Goal: Task Accomplishment & Management: Complete application form

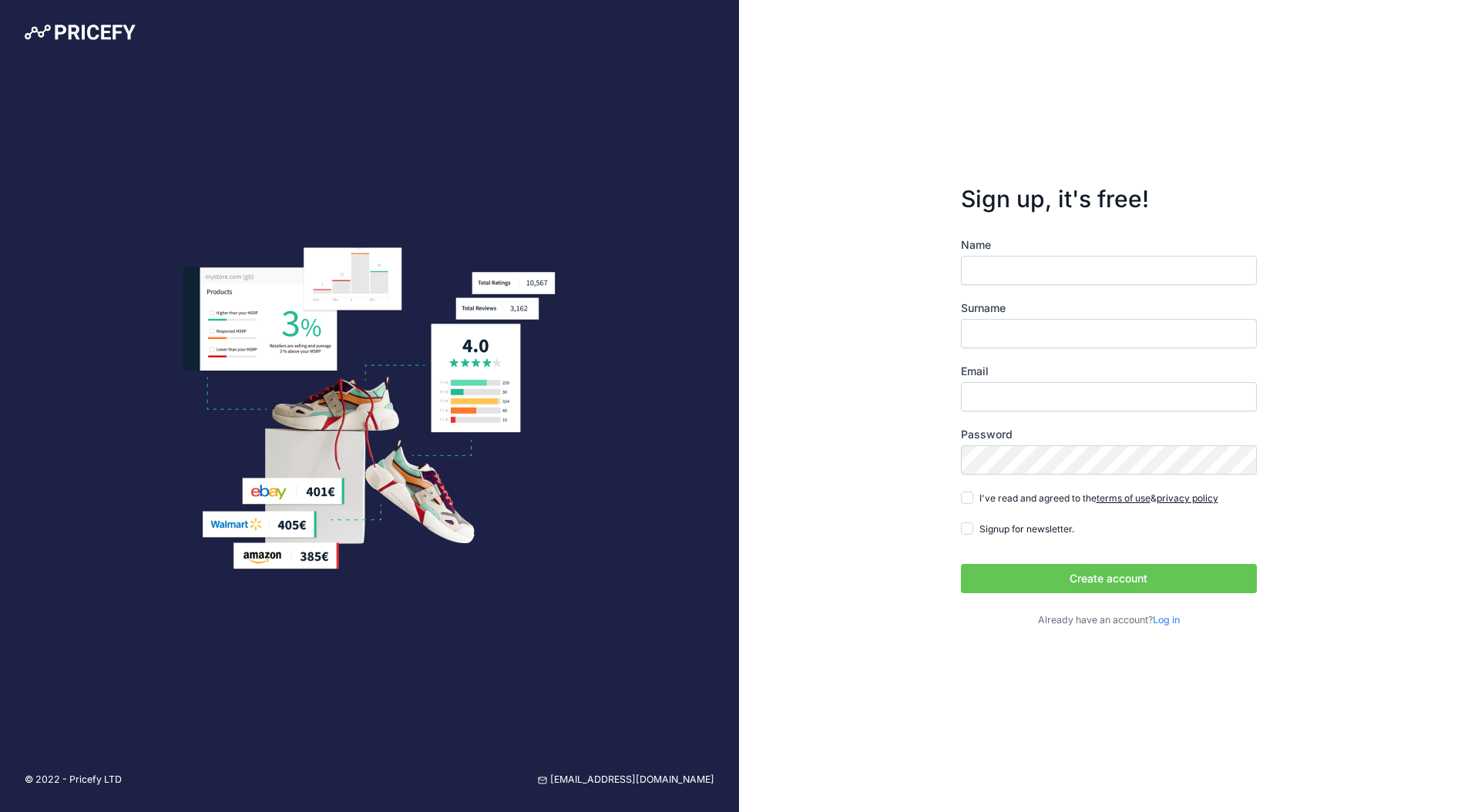
click at [992, 271] on input "Name" at bounding box center [1109, 270] width 295 height 29
type input "Prashant"
type input "Bhatkal"
type input "[EMAIL_ADDRESS][DOMAIN_NAME]"
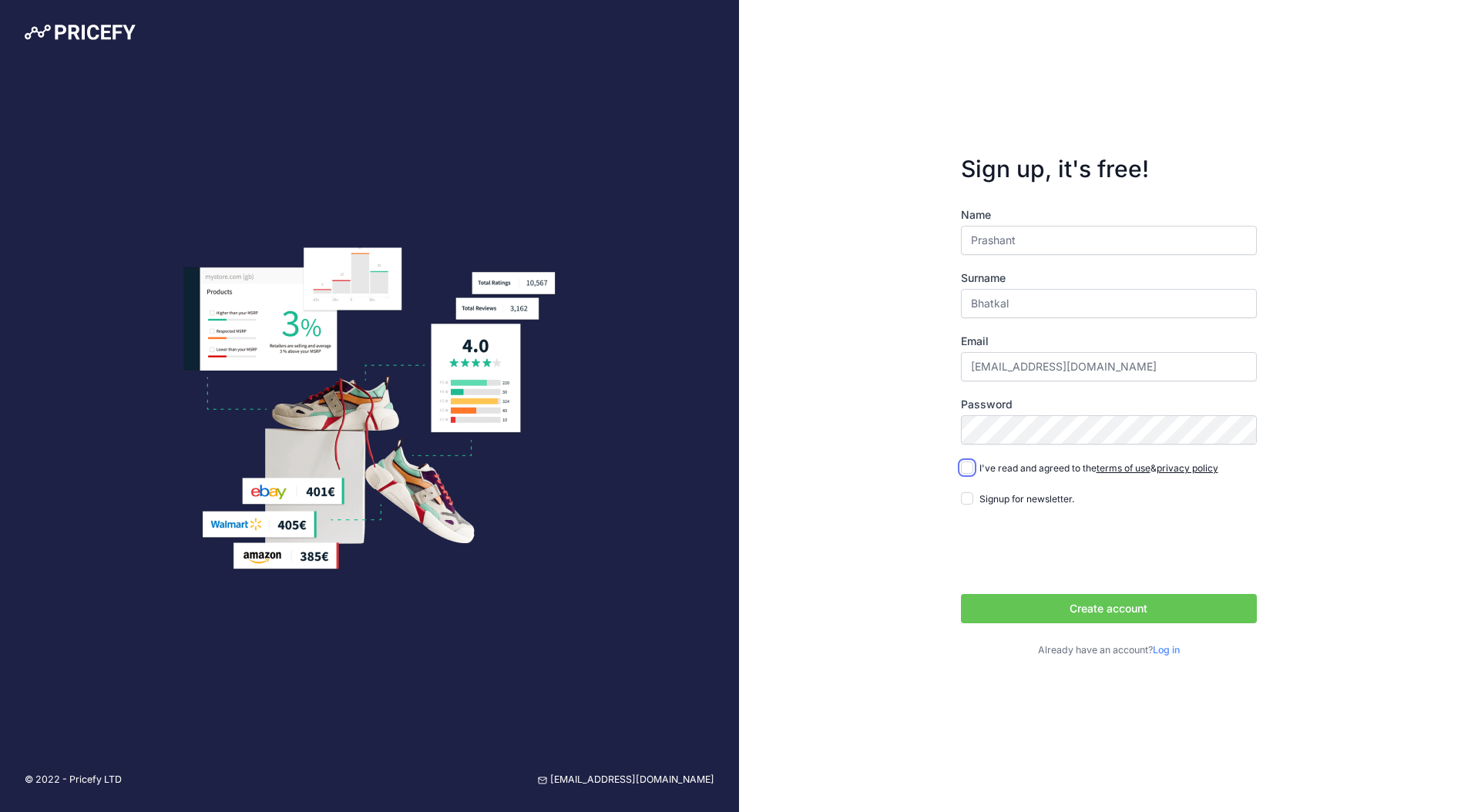
click at [969, 467] on input "I've read and agreed to the terms of use & privacy policy" at bounding box center [967, 467] width 12 height 12
checkbox input "true"
click at [967, 497] on input "Signup for newsletter." at bounding box center [967, 498] width 12 height 12
checkbox input "true"
click at [1112, 615] on button "Create account" at bounding box center [1109, 607] width 295 height 29
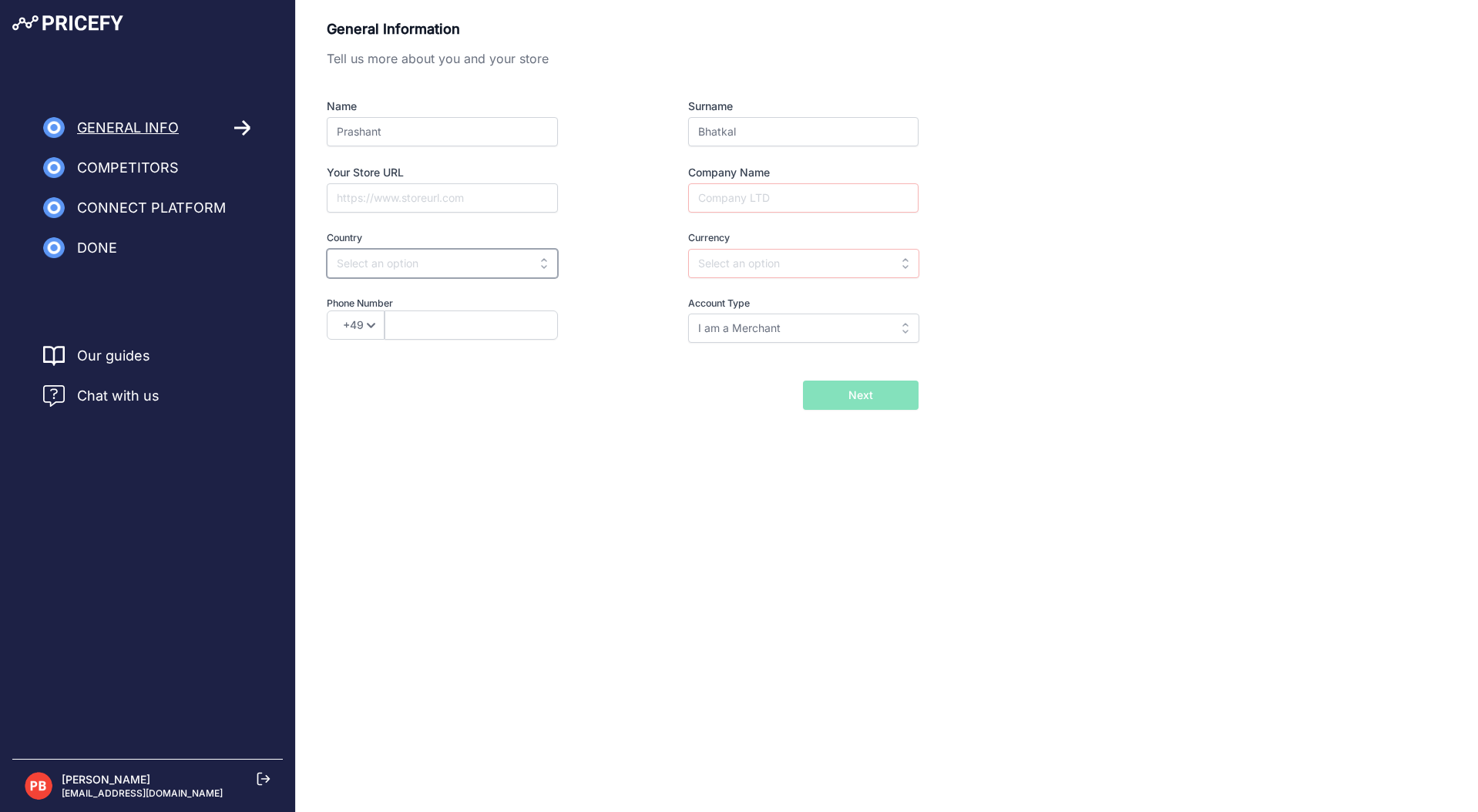
click at [470, 265] on input "text" at bounding box center [441, 263] width 231 height 29
click at [399, 327] on div "[GEOGRAPHIC_DATA]" at bounding box center [423, 326] width 193 height 28
type input "[GEOGRAPHIC_DATA]"
type input "INR"
select select "91"
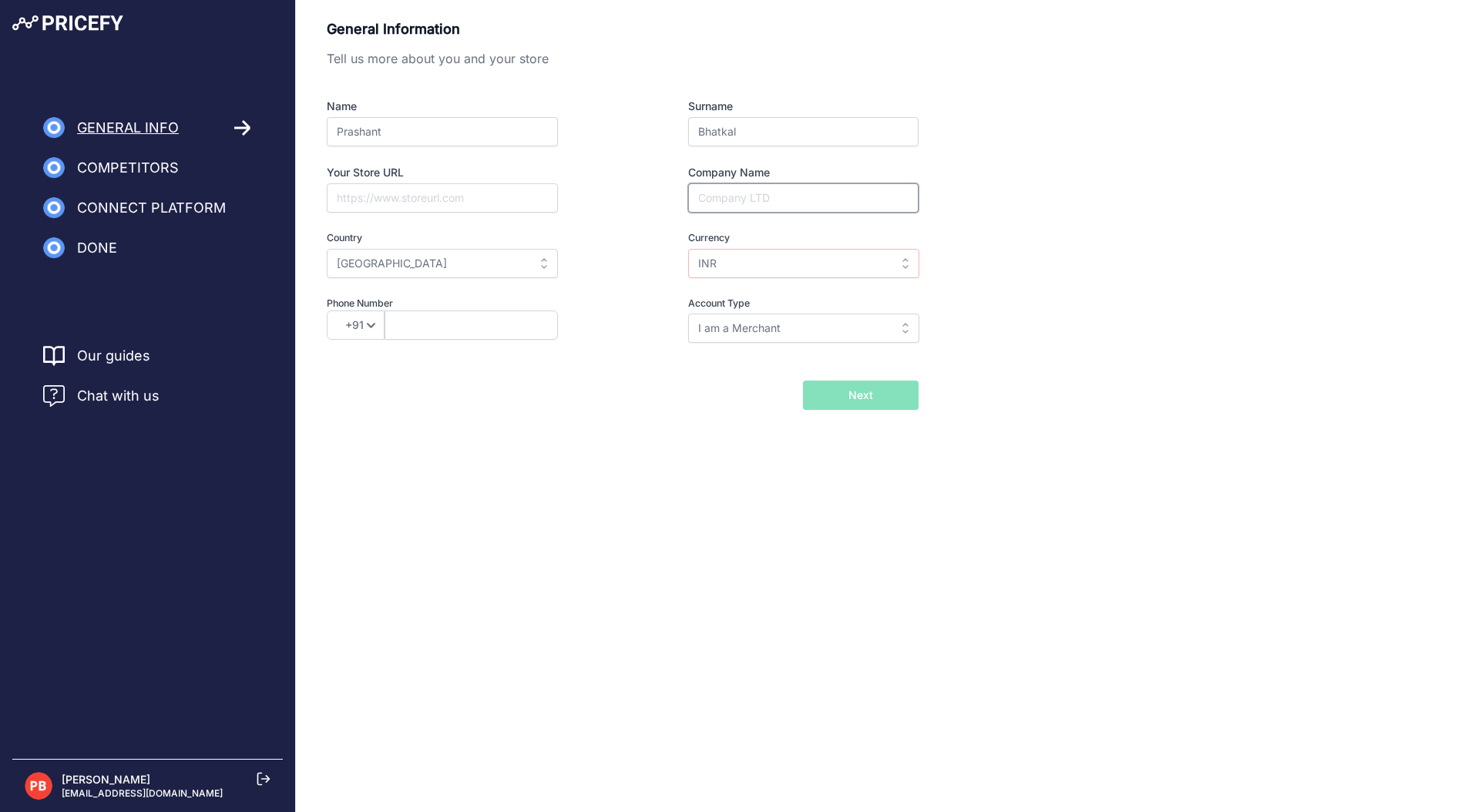
click at [755, 194] on input "Company Name" at bounding box center [803, 197] width 230 height 29
type input "-"
click at [844, 398] on button "Next" at bounding box center [861, 394] width 116 height 29
click at [514, 331] on input "text" at bounding box center [470, 324] width 173 height 29
type input "7558635128"
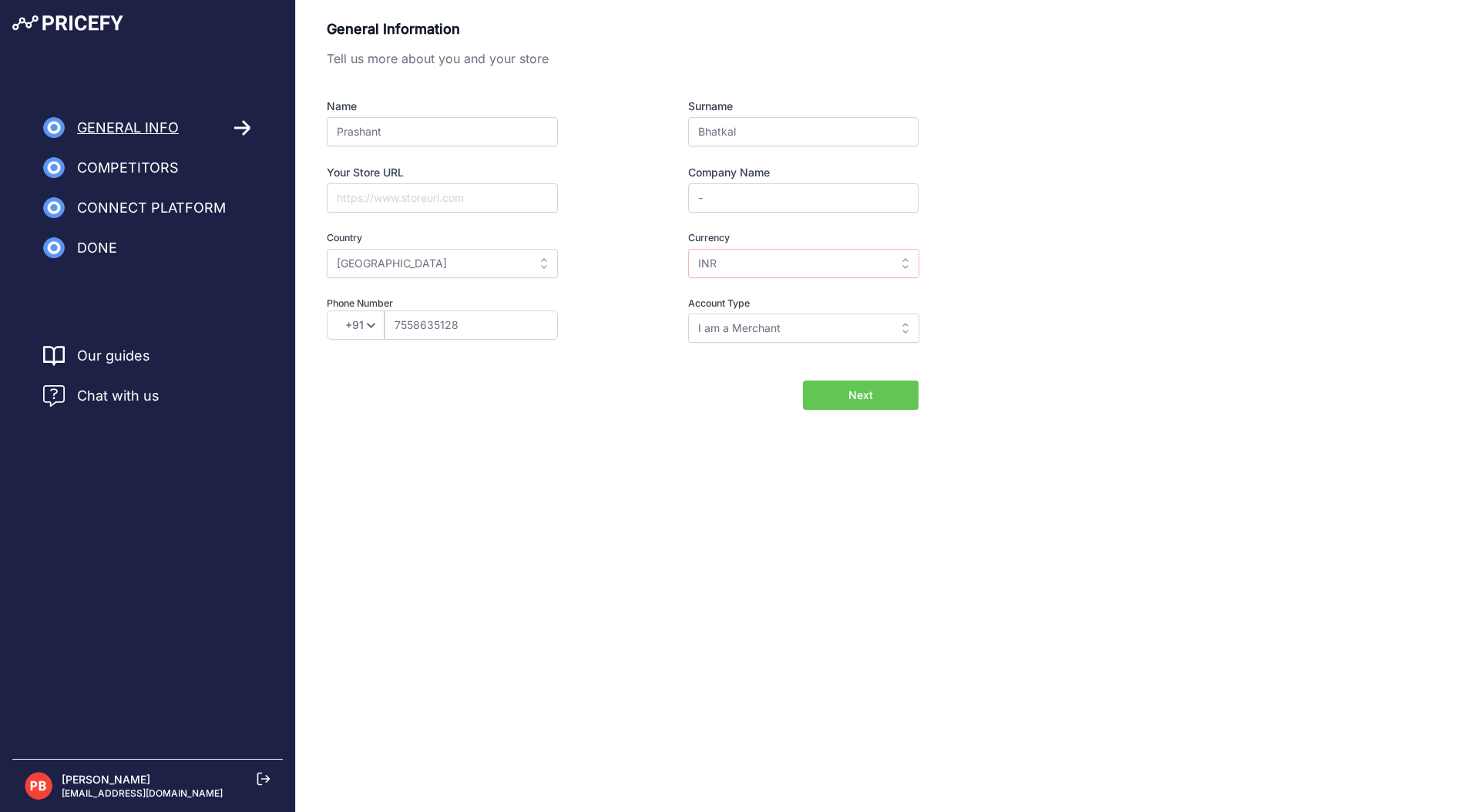
click at [848, 394] on span "Next" at bounding box center [860, 395] width 24 height 15
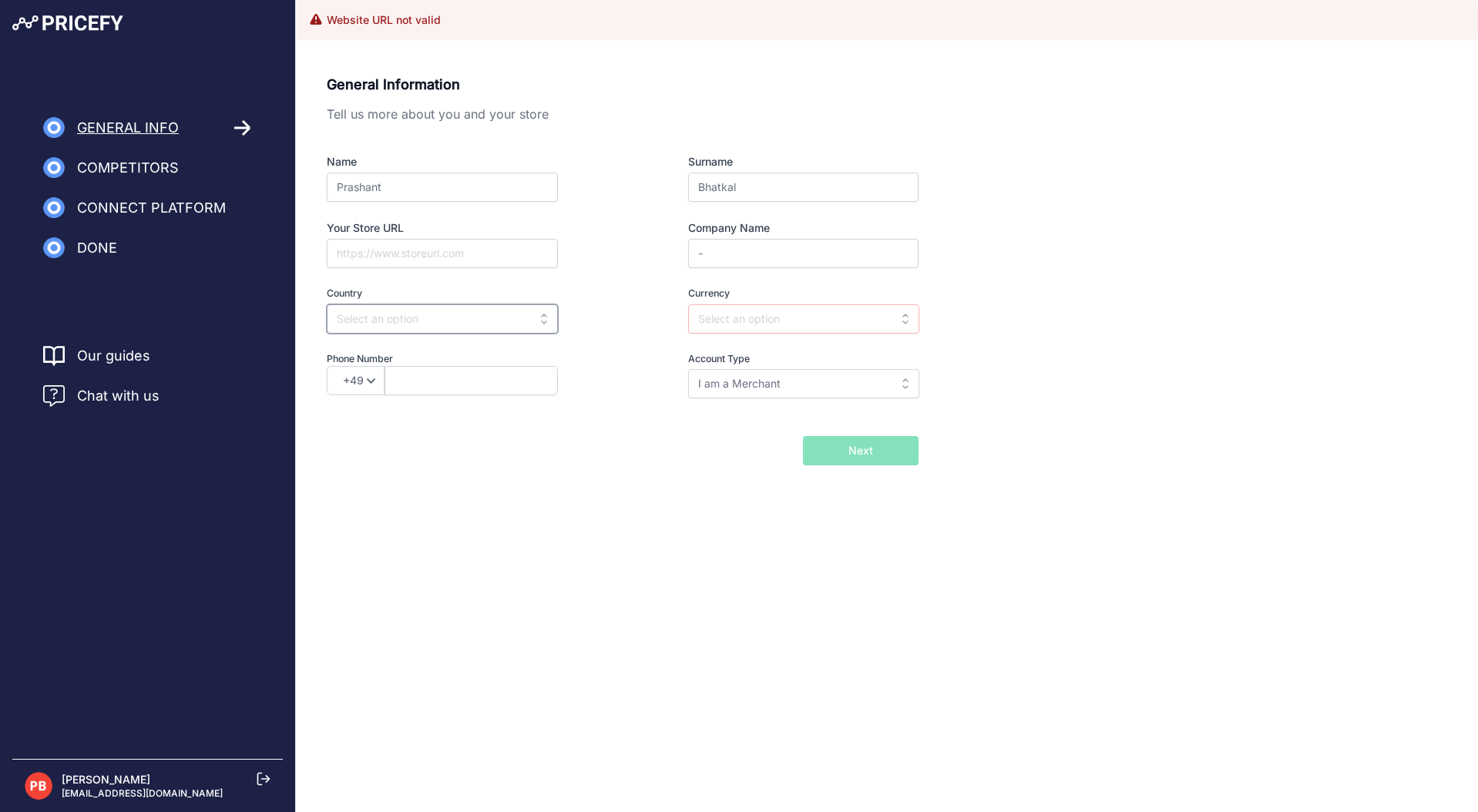
click at [493, 327] on input "text" at bounding box center [441, 319] width 231 height 29
click at [401, 385] on div "[GEOGRAPHIC_DATA]" at bounding box center [423, 381] width 193 height 28
type input "[GEOGRAPHIC_DATA]"
type input "INR"
select select "91"
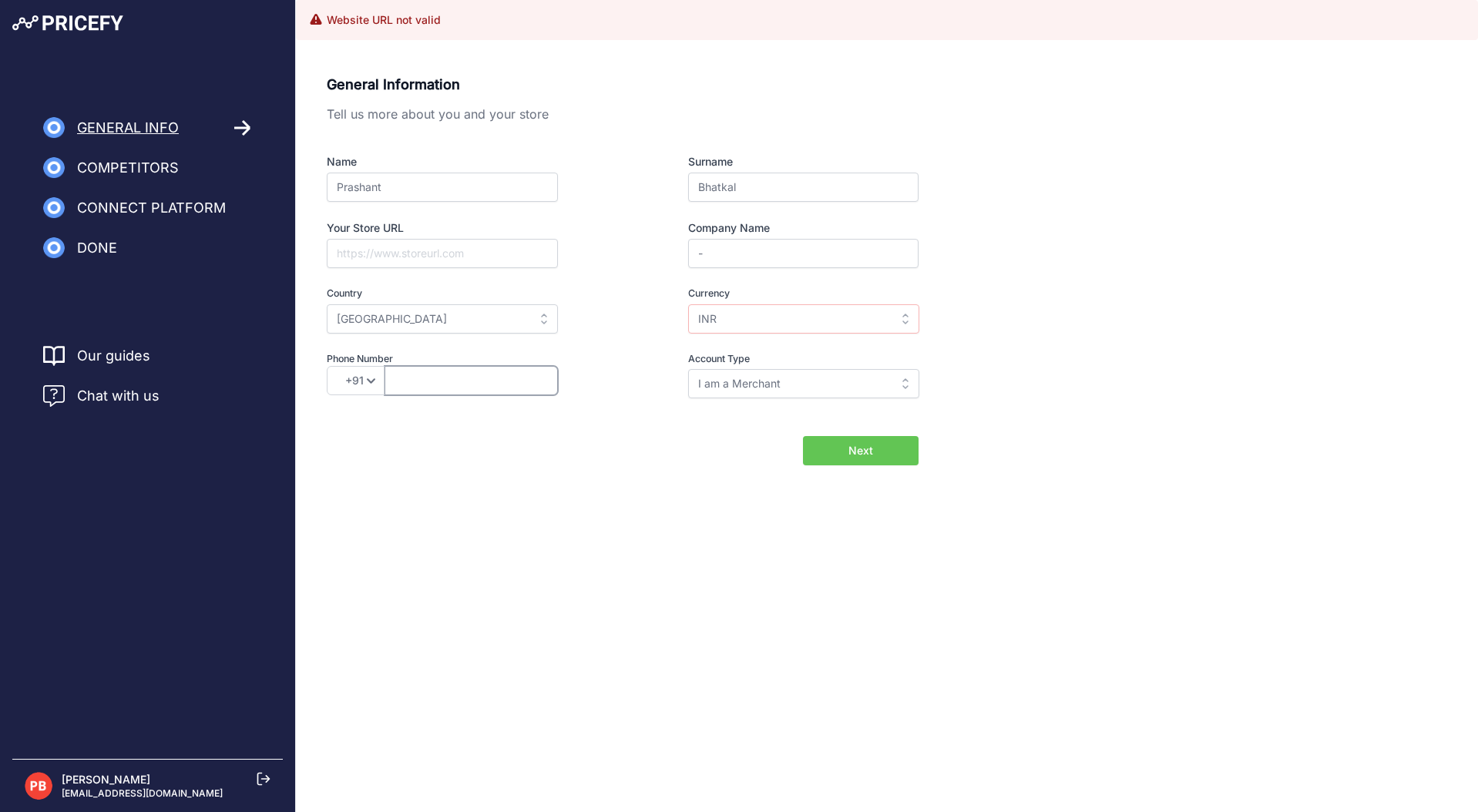
click at [466, 388] on input "text" at bounding box center [470, 379] width 173 height 29
type input "7558635129"
click at [392, 256] on input "Your Store URL" at bounding box center [441, 252] width 231 height 29
type input "inviteisland.in"
click at [876, 453] on button "Next" at bounding box center [861, 449] width 116 height 29
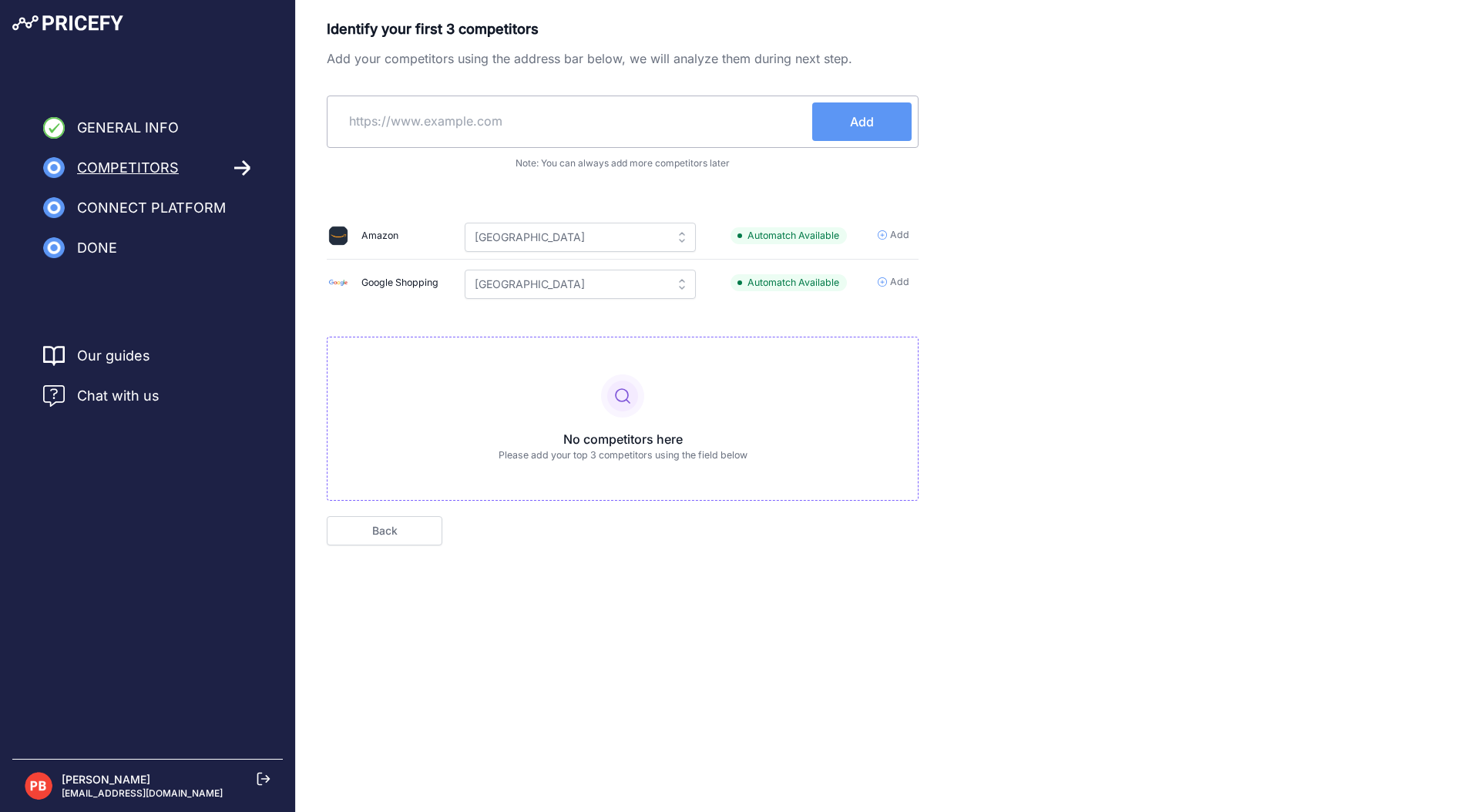
click at [550, 121] on input "text" at bounding box center [573, 121] width 479 height 37
paste input "https://www.greetingsisland.com/"
type input "https://www.greetingsisland.com/"
click at [850, 120] on span "Add" at bounding box center [862, 121] width 24 height 19
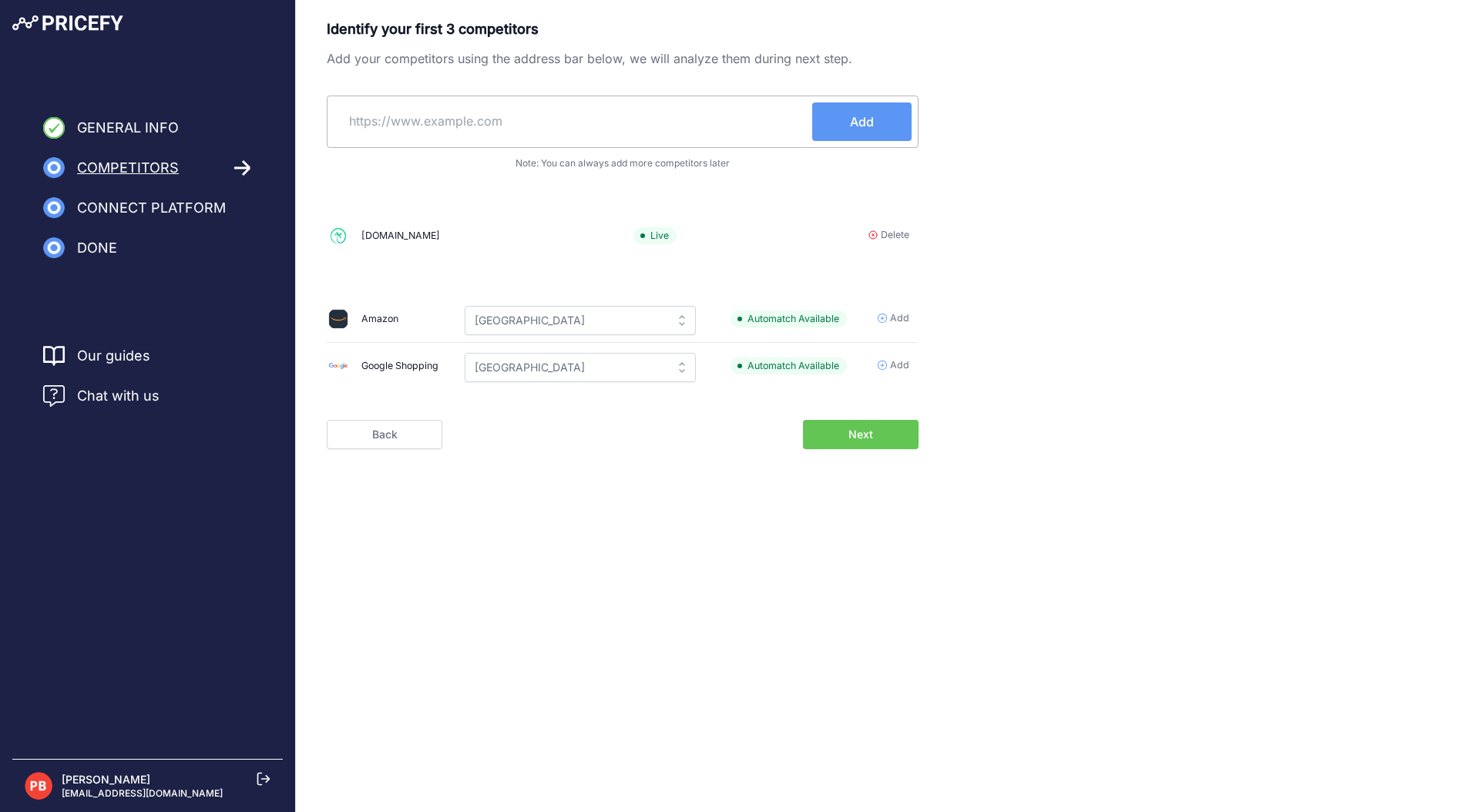
click at [878, 497] on div "Identify your first 3 competitors Add your competitors using the address bar be…" at bounding box center [886, 258] width 1182 height 517
click at [850, 441] on span "Next" at bounding box center [860, 434] width 24 height 15
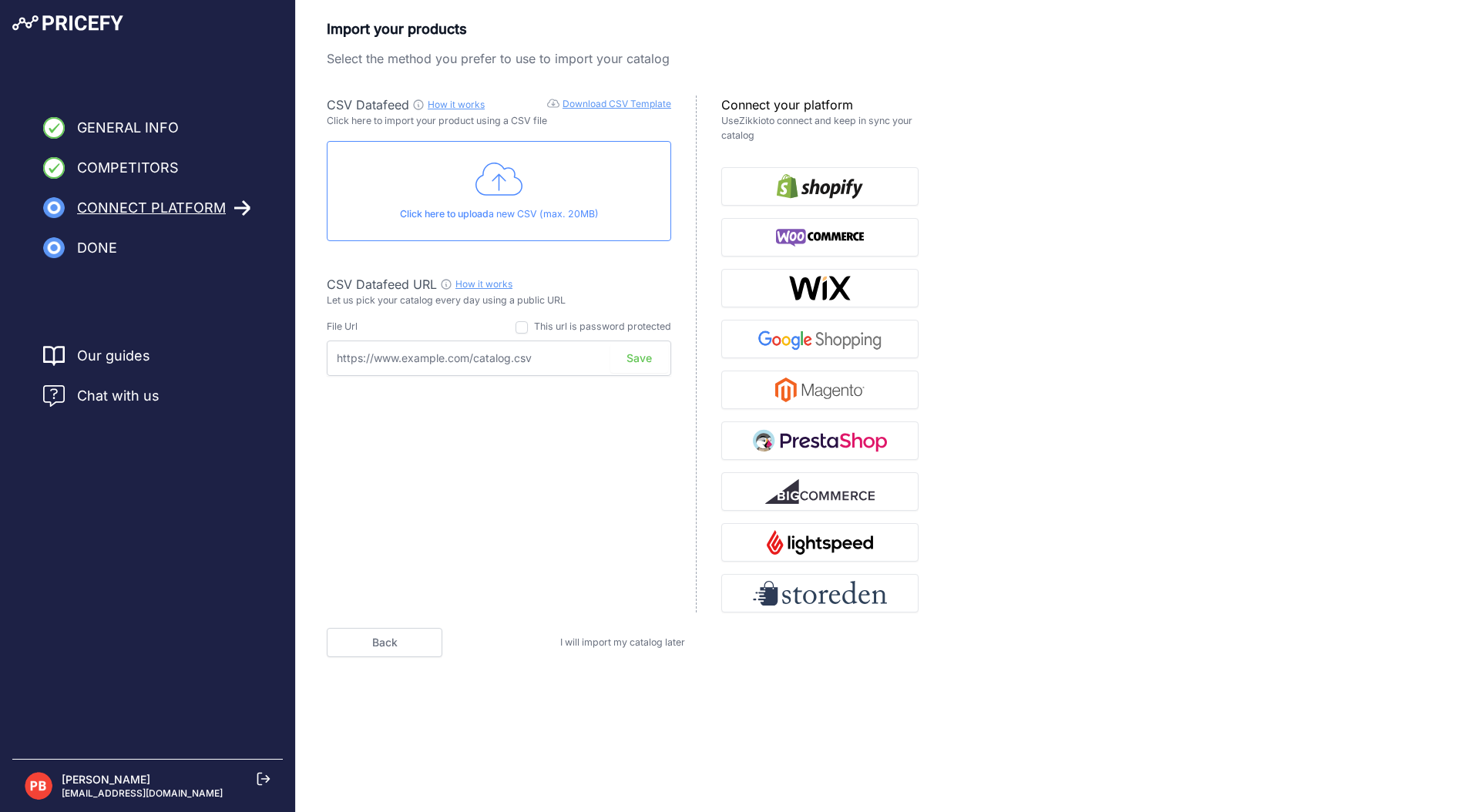
click at [651, 643] on span "I will import my catalog later" at bounding box center [622, 642] width 124 height 11
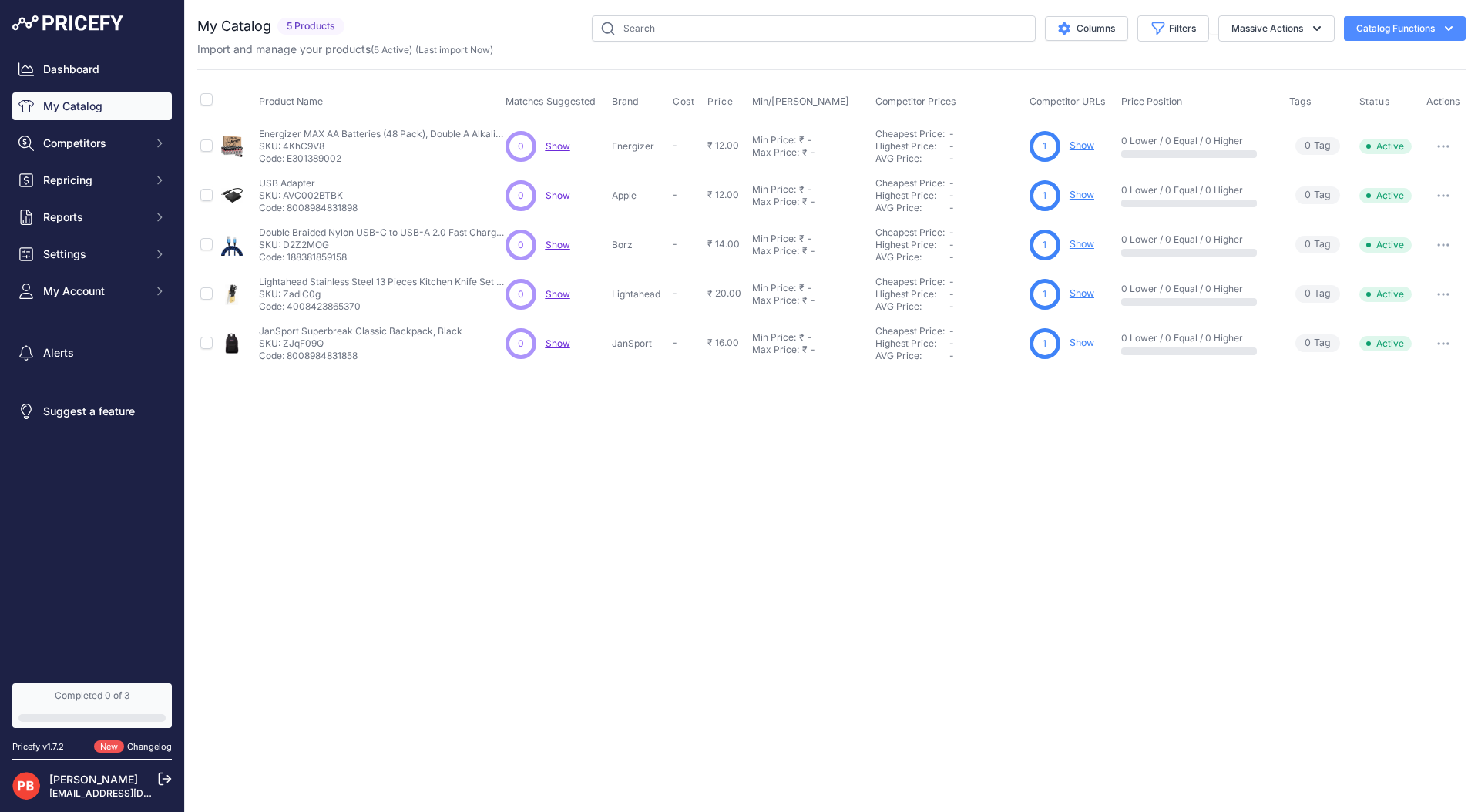
click at [970, 534] on div "Close You are not connected to the internet." at bounding box center [831, 406] width 1293 height 812
click at [75, 216] on span "Reports" at bounding box center [93, 217] width 101 height 15
